Goal: Obtain resource: Download file/media

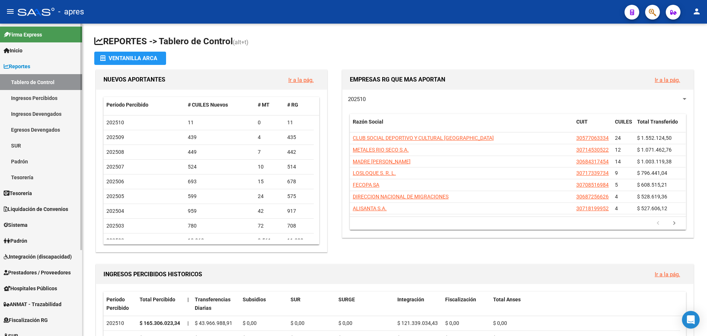
click at [39, 98] on link "Ingresos Percibidos" at bounding box center [41, 98] width 82 height 16
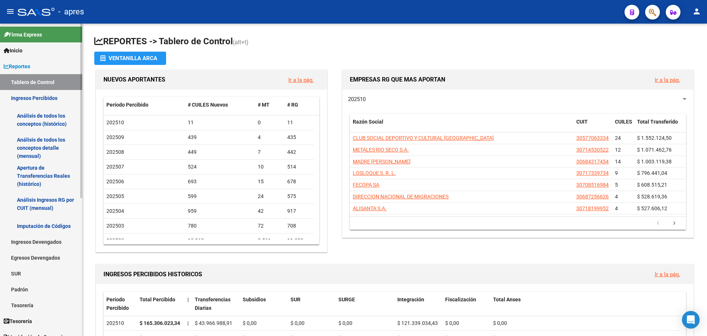
click at [27, 118] on link "Análisis de todos los conceptos (histórico)" at bounding box center [41, 120] width 82 height 28
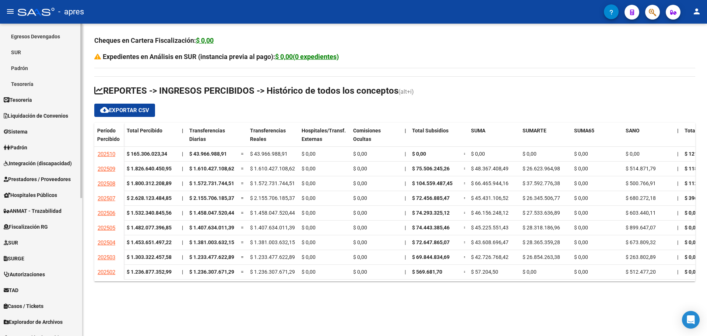
scroll to position [246, 0]
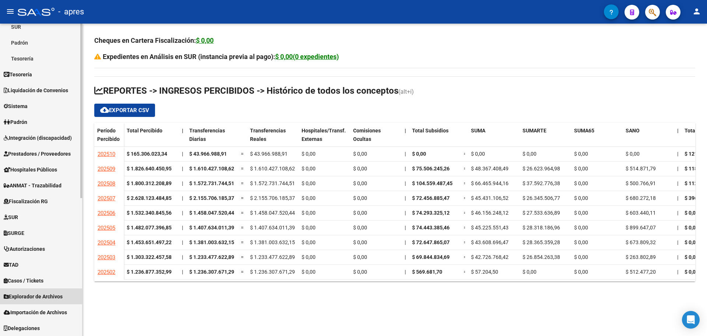
click at [26, 295] on span "Explorador de Archivos" at bounding box center [33, 296] width 59 height 8
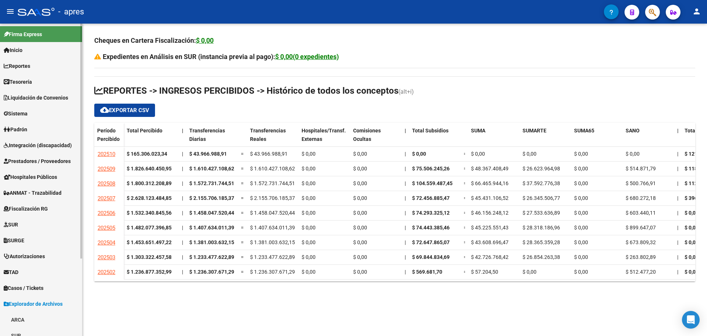
scroll to position [0, 0]
click at [24, 96] on span "Liquidación de Convenios" at bounding box center [36, 98] width 64 height 8
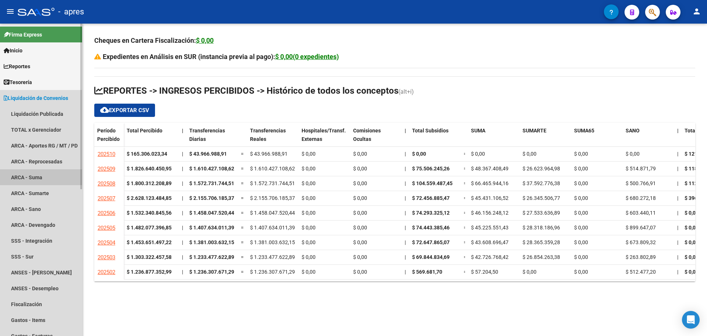
click at [32, 175] on link "ARCA - Suma" at bounding box center [41, 177] width 82 height 16
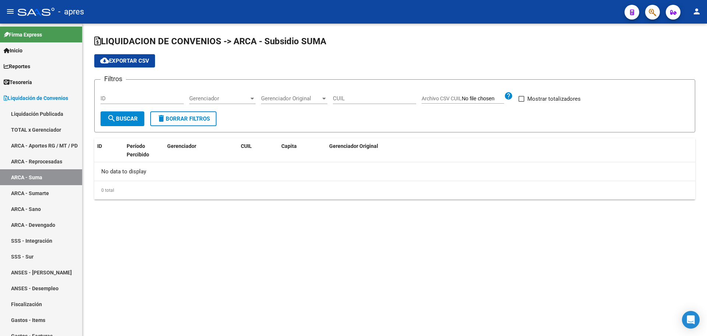
checkbox input "true"
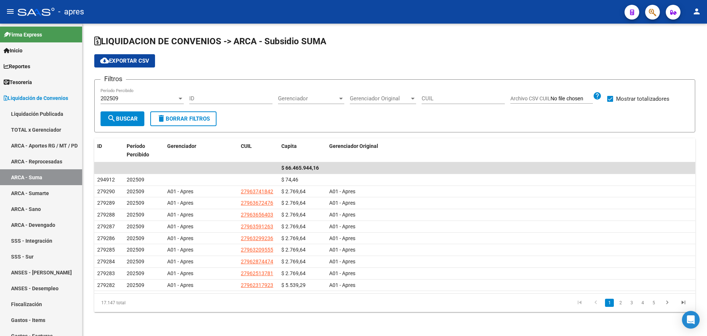
click at [156, 98] on div "202509" at bounding box center [139, 98] width 77 height 7
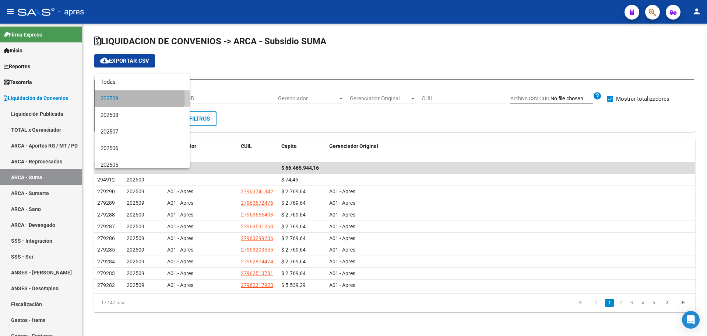
click at [136, 98] on span "202509" at bounding box center [142, 98] width 83 height 17
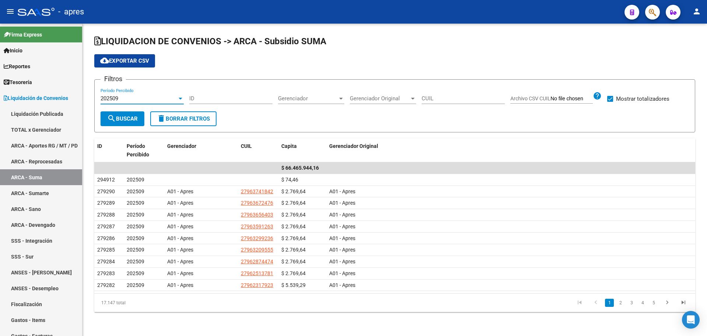
click at [202, 121] on span "delete Borrar Filtros" at bounding box center [183, 118] width 53 height 7
click at [133, 117] on span "search Buscar" at bounding box center [122, 118] width 31 height 7
click at [118, 62] on span "cloud_download Exportar CSV" at bounding box center [124, 60] width 49 height 7
